Goal: Task Accomplishment & Management: Use online tool/utility

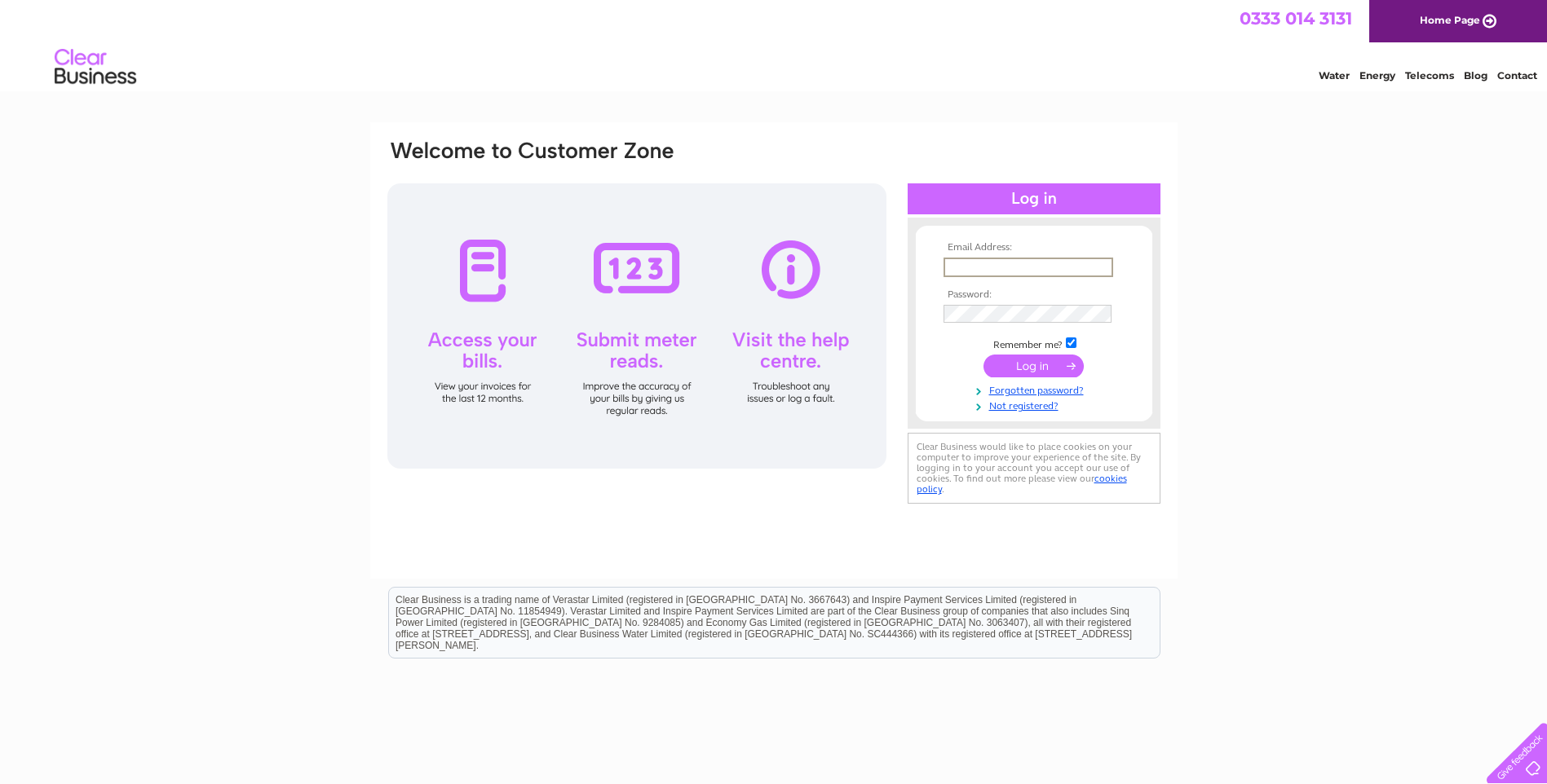
click at [990, 257] on input "text" at bounding box center [1029, 267] width 170 height 20
type input "[EMAIL_ADDRESS][DOMAIN_NAME]"
click at [983, 354] on input "submit" at bounding box center [1033, 366] width 100 height 23
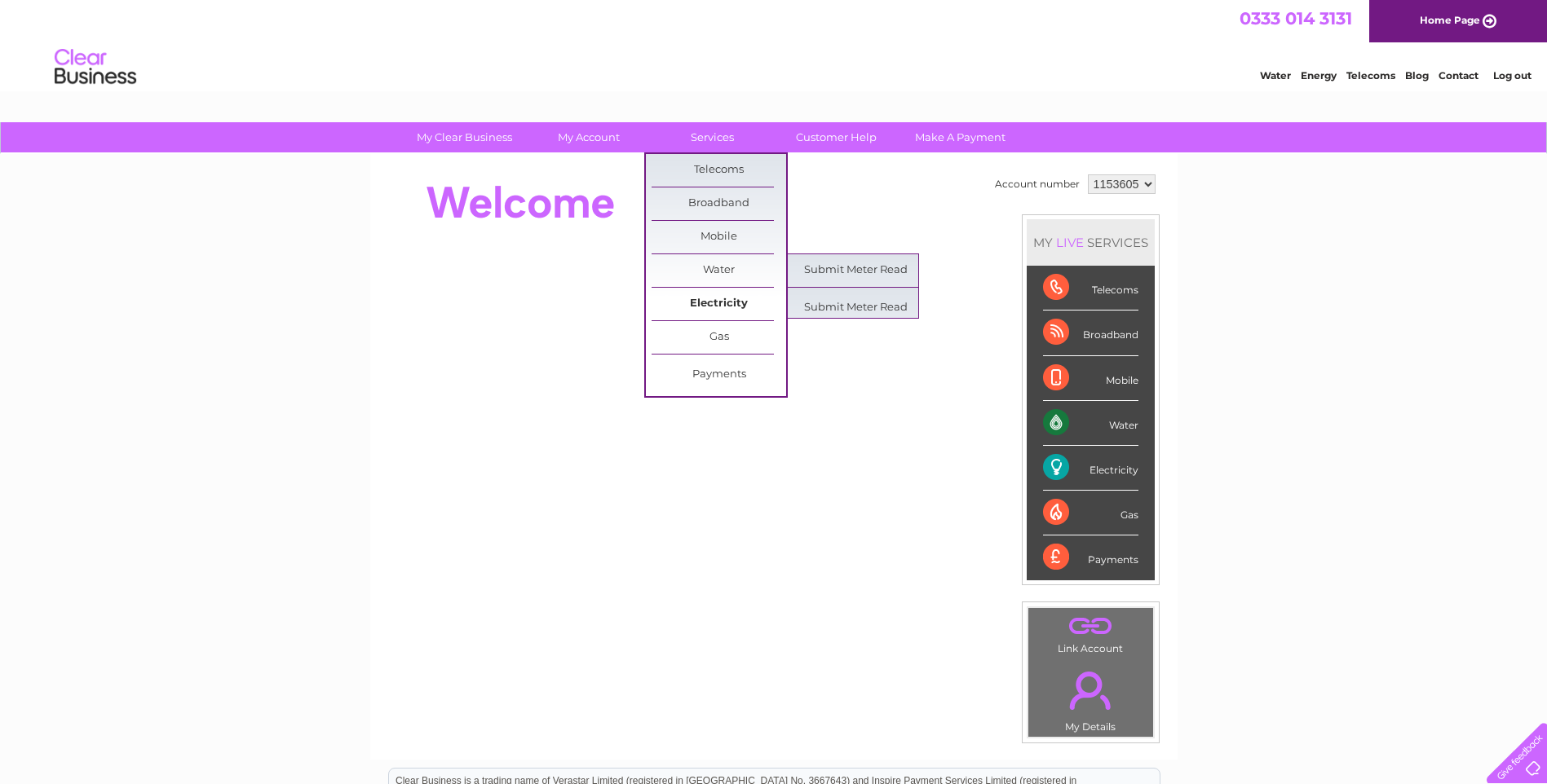
click at [697, 299] on link "Electricity" at bounding box center [718, 303] width 135 height 33
click at [826, 318] on link "Submit Meter Read" at bounding box center [856, 308] width 135 height 33
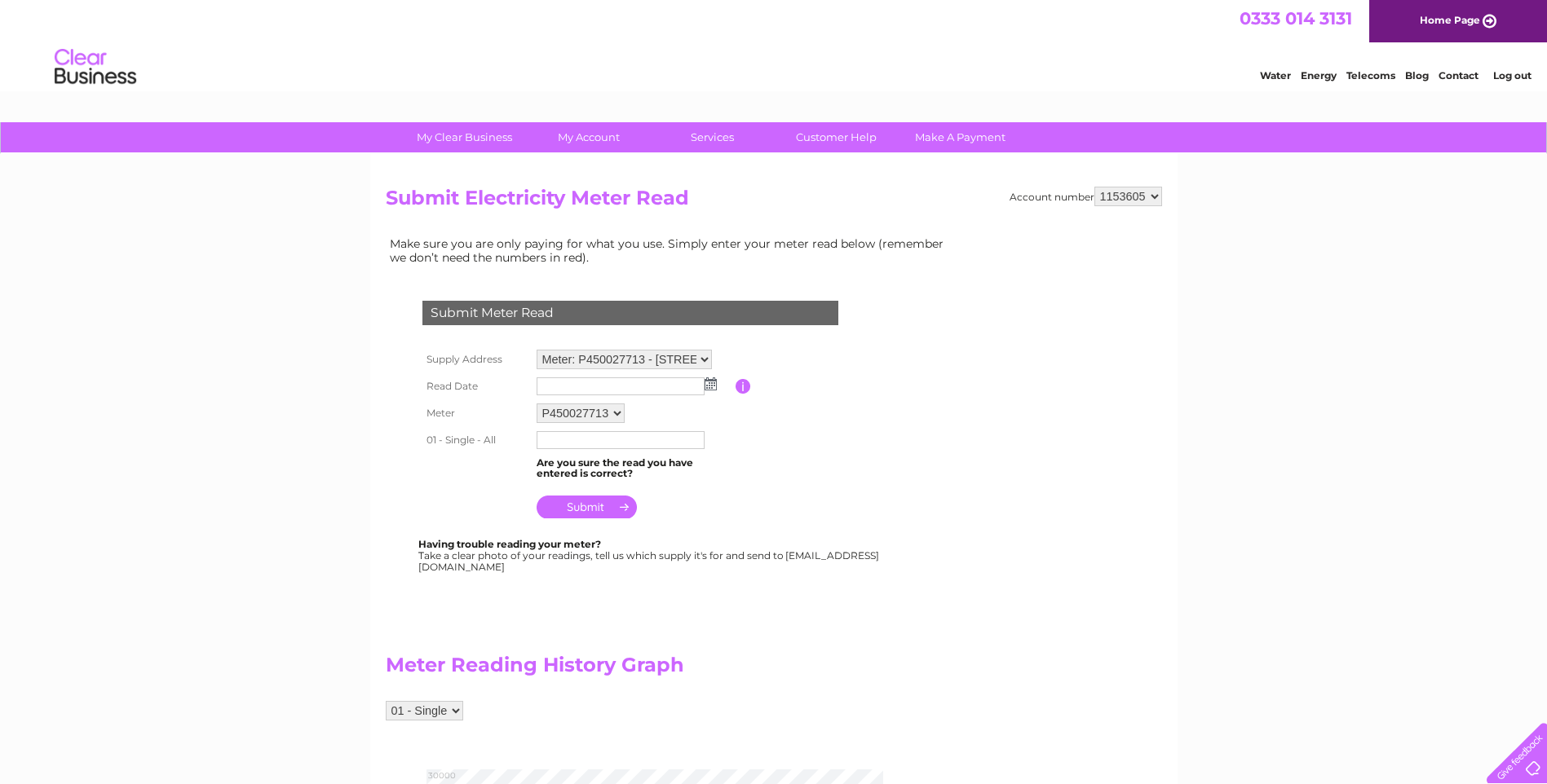
click at [716, 381] on img at bounding box center [710, 384] width 12 height 13
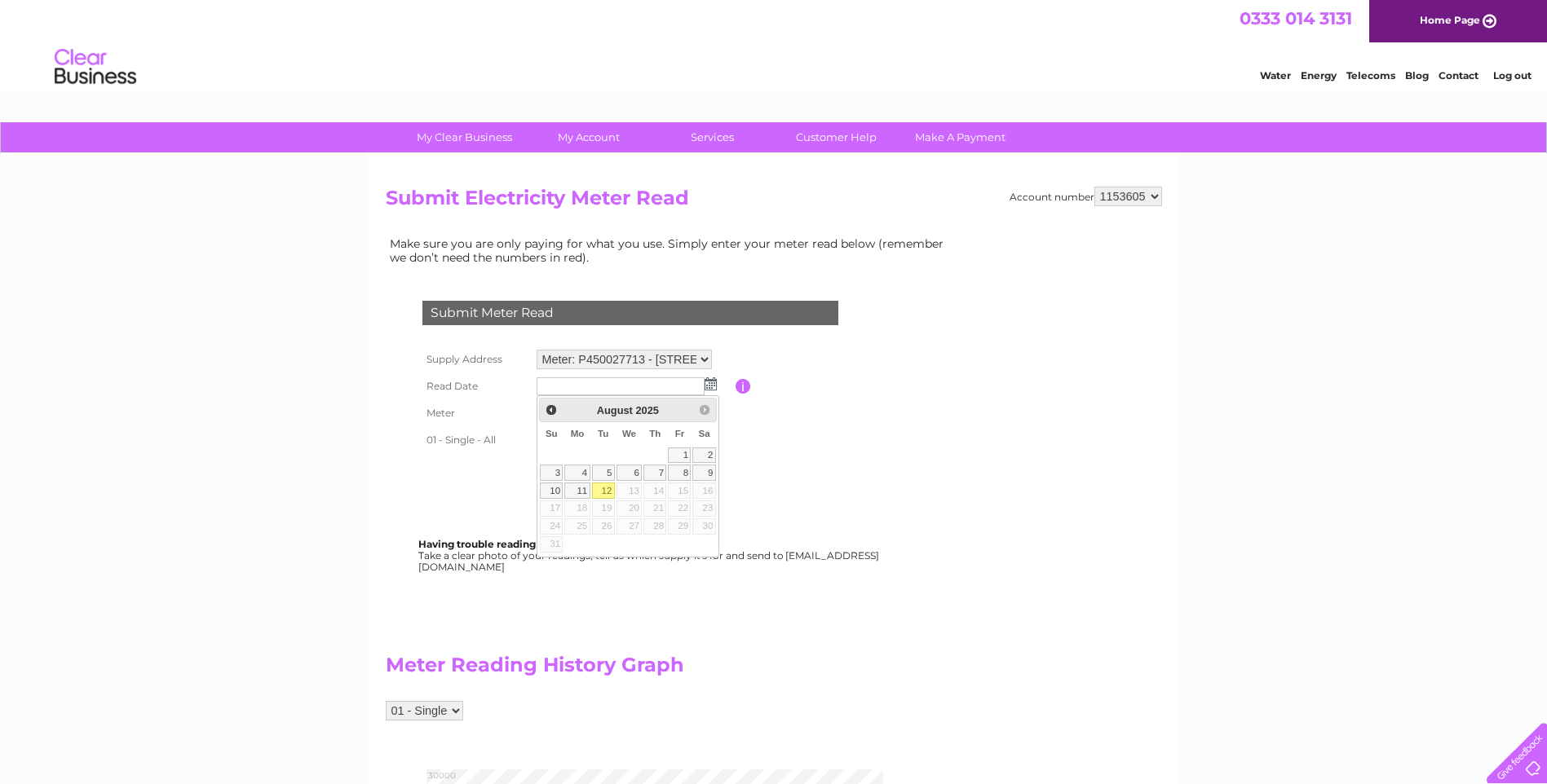
click at [607, 483] on link "12" at bounding box center [603, 490] width 23 height 16
type input "2025/08/12"
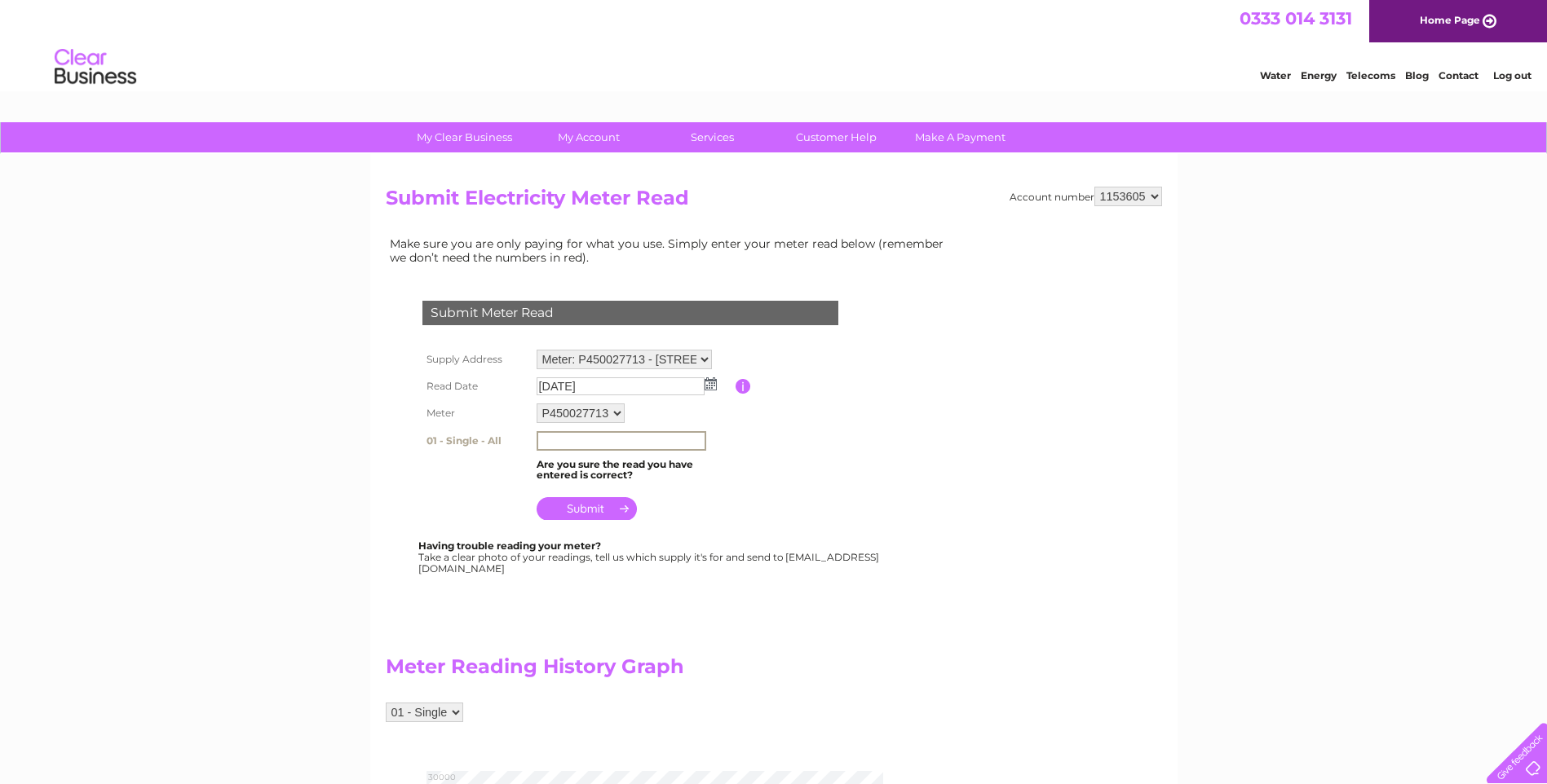
click at [615, 433] on input "text" at bounding box center [621, 441] width 170 height 20
type input "26196"
click at [593, 511] on input "submit" at bounding box center [586, 509] width 100 height 23
